Goal: Task Accomplishment & Management: Manage account settings

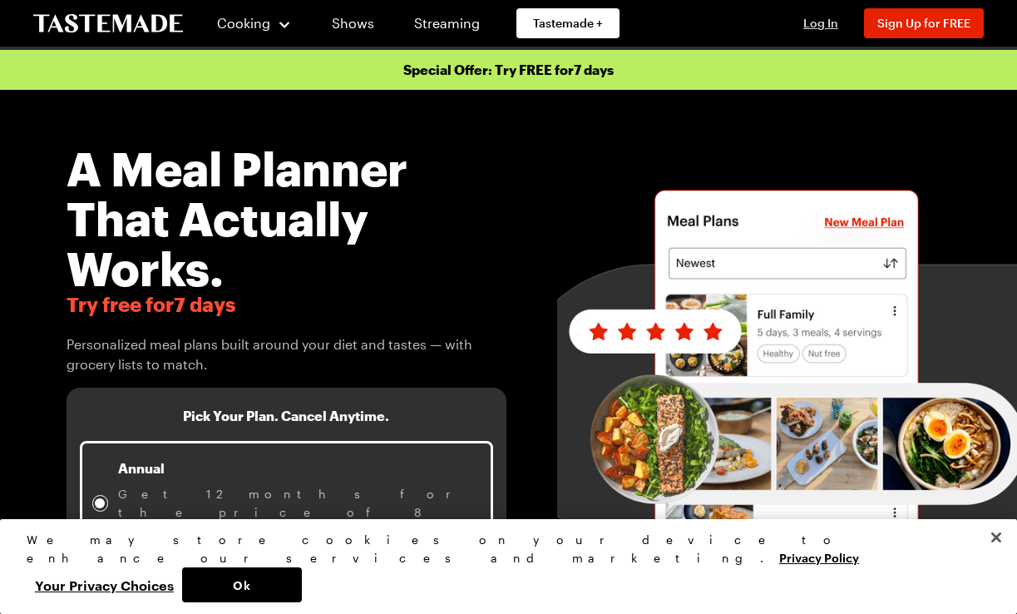
click at [820, 22] on span "Log In" at bounding box center [820, 23] width 35 height 14
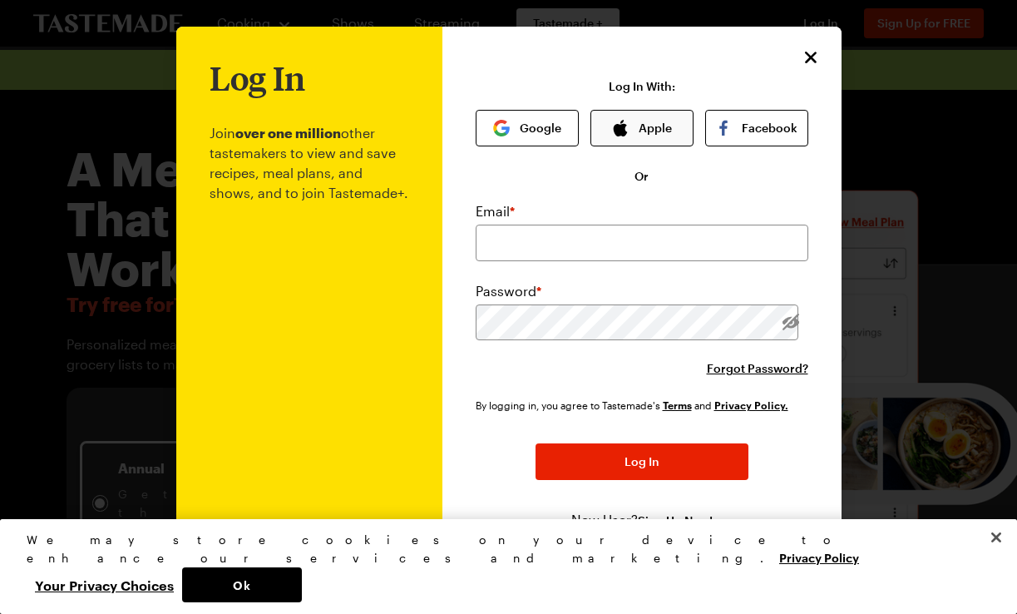
click at [668, 127] on button "Apple" at bounding box center [641, 128] width 103 height 37
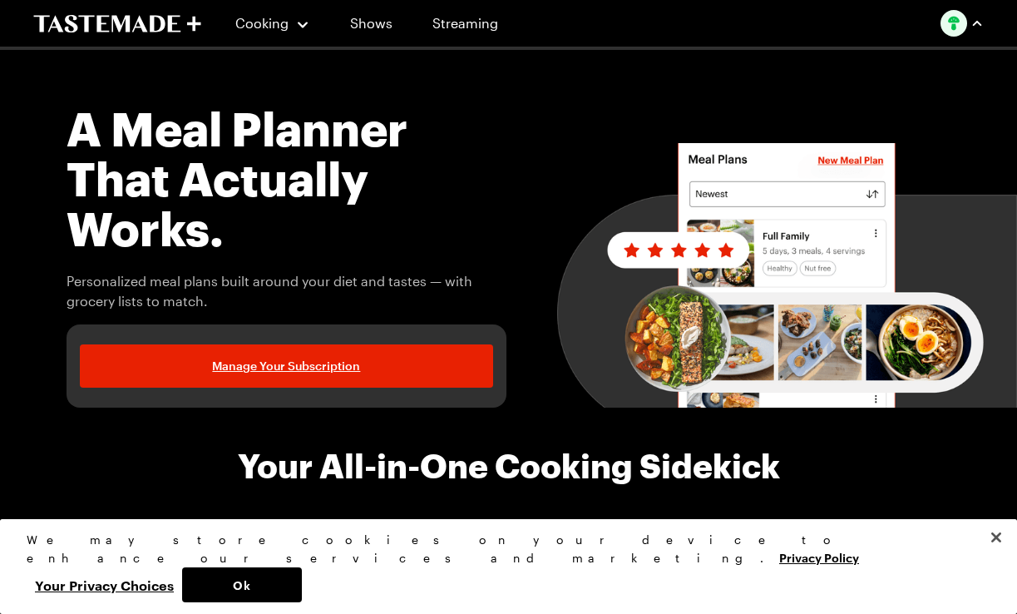
click at [963, 26] on img "button" at bounding box center [953, 23] width 27 height 27
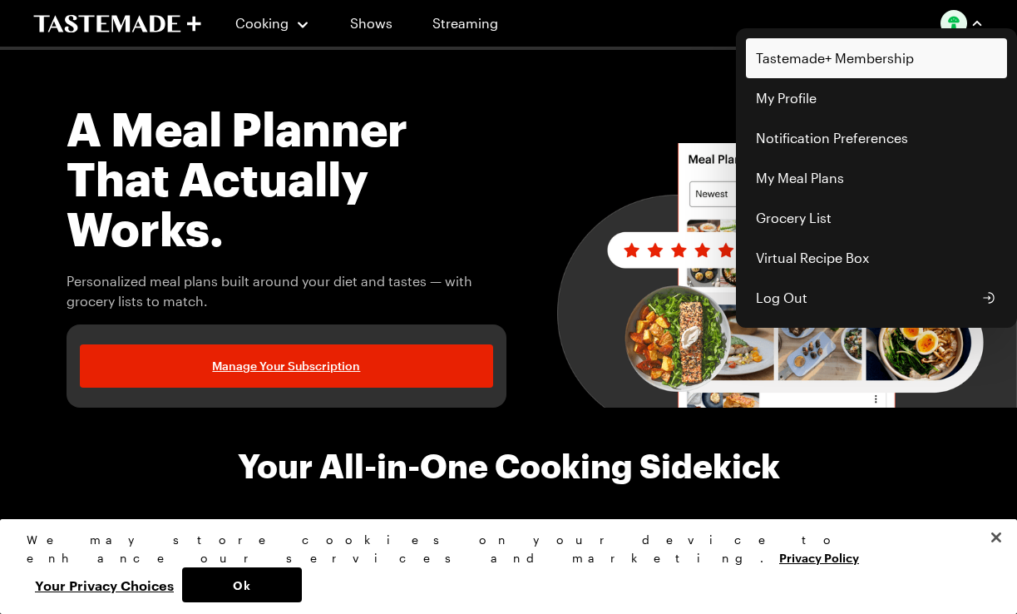
click at [800, 76] on link "Tastemade+ Membership" at bounding box center [876, 58] width 261 height 40
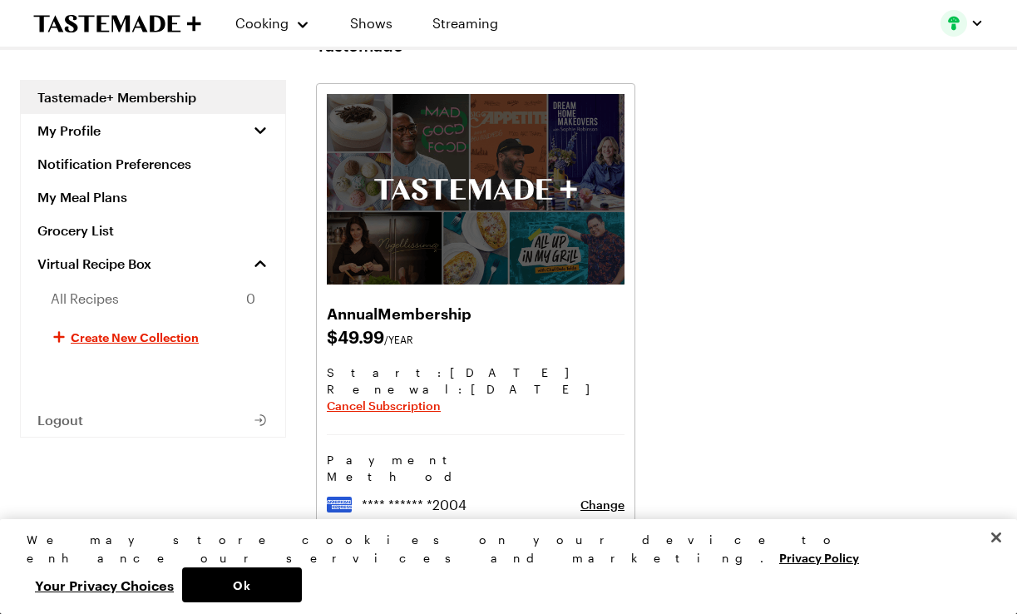
scroll to position [56, 0]
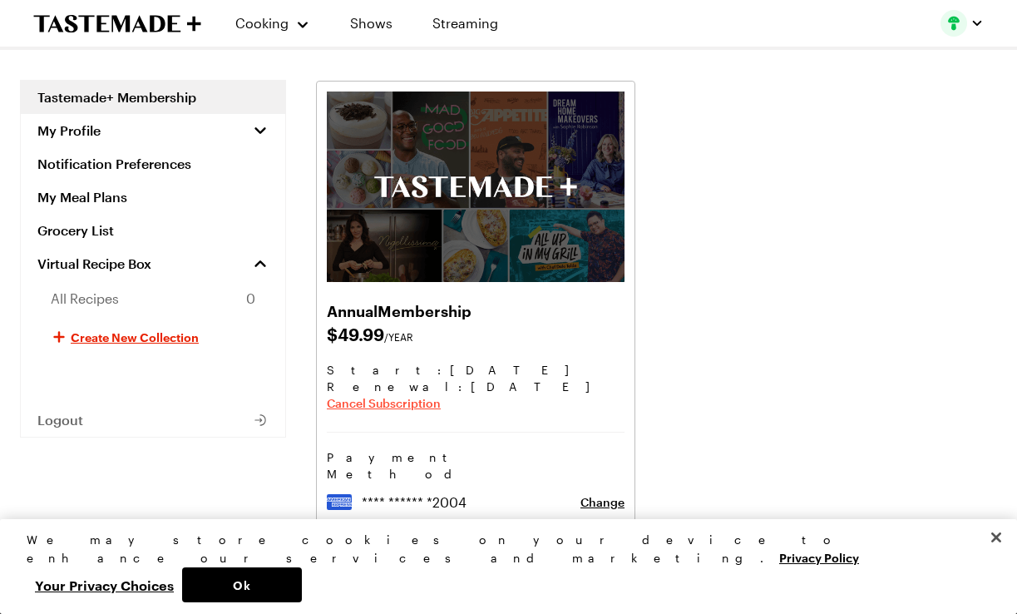
click at [376, 406] on span "Cancel Subscription" at bounding box center [384, 403] width 114 height 17
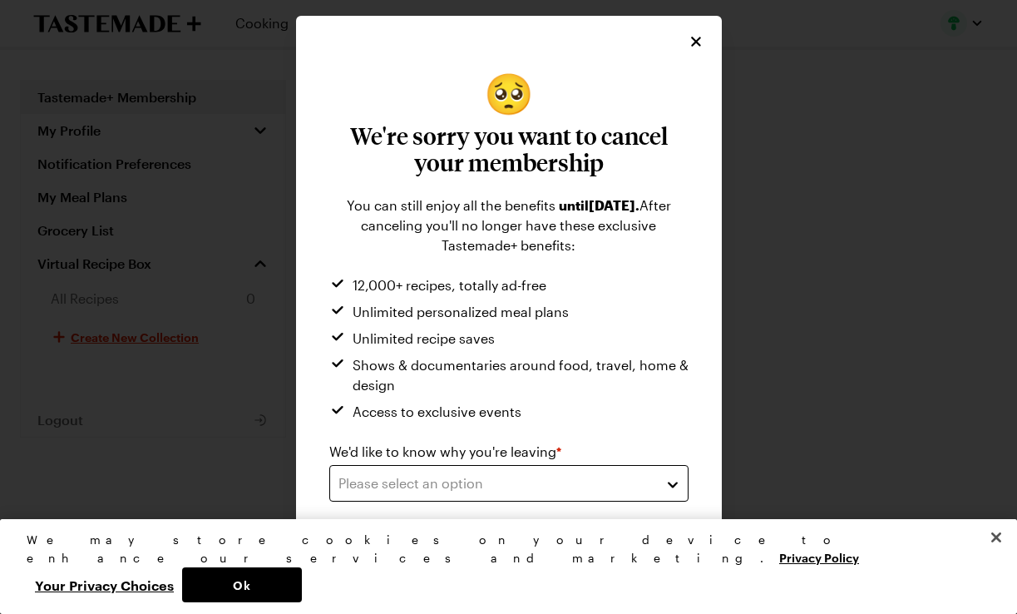
click at [521, 486] on div "Please select an option" at bounding box center [496, 483] width 316 height 20
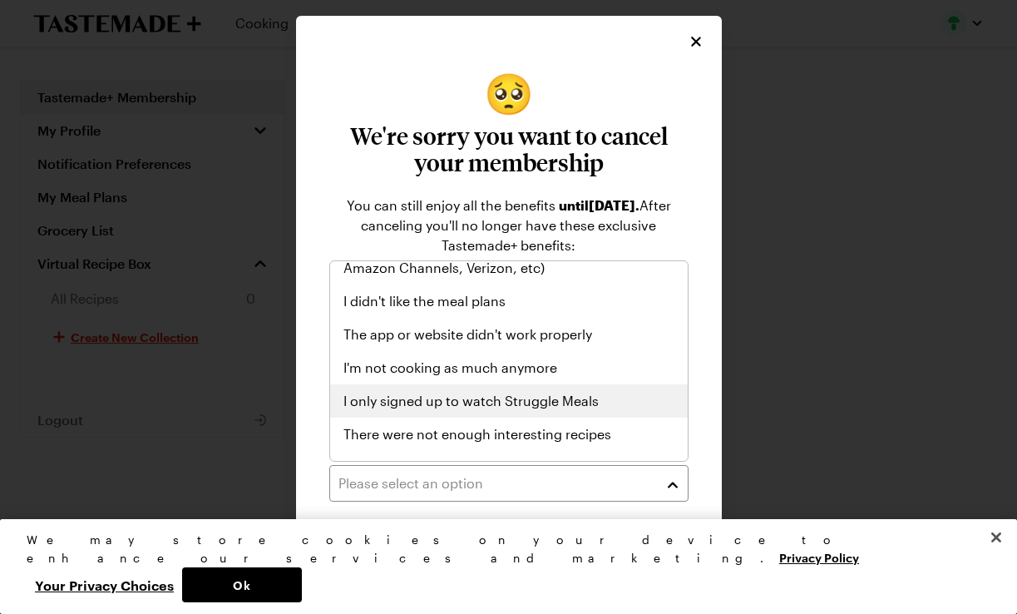
scroll to position [63, 0]
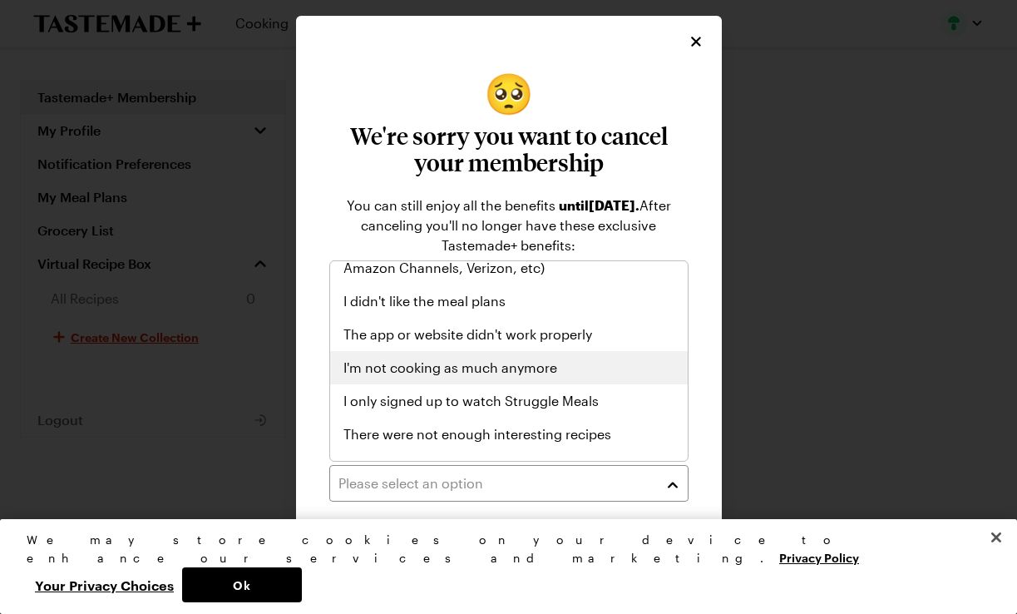
click at [481, 375] on span "I'm not cooking as much anymore" at bounding box center [450, 367] width 214 height 20
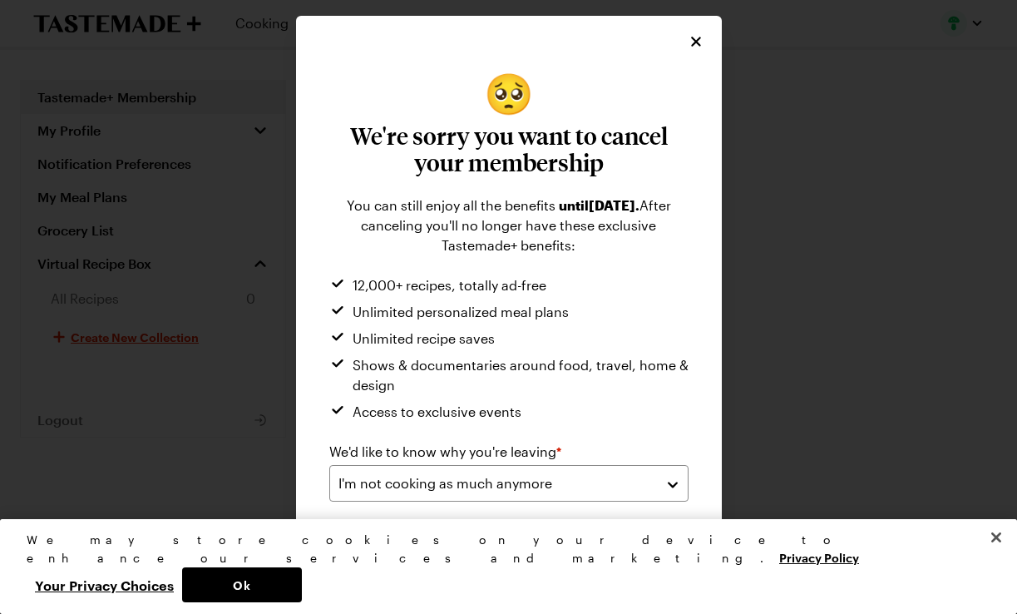
click at [580, 547] on span "Submit" at bounding box center [600, 553] width 40 height 17
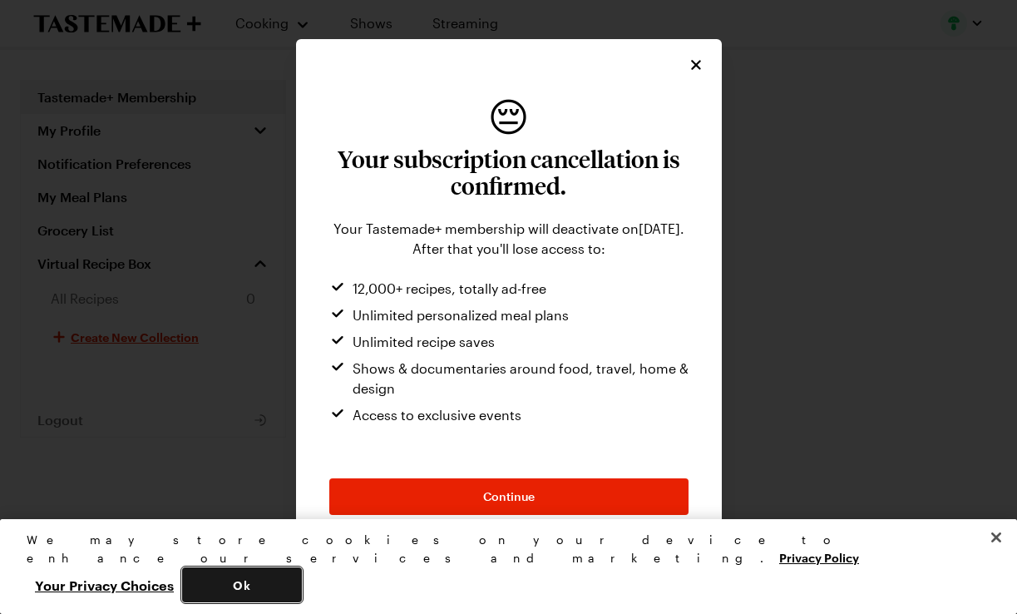
click at [302, 588] on button "Ok" at bounding box center [242, 584] width 120 height 35
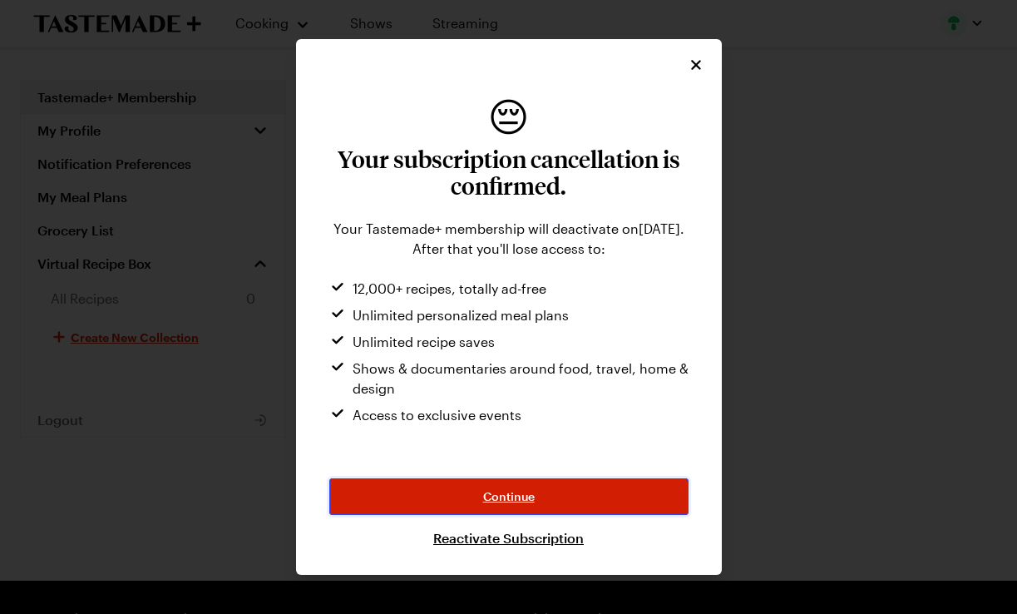
click at [491, 489] on span "Continue" at bounding box center [509, 496] width 52 height 17
